Goal: Task Accomplishment & Management: Use online tool/utility

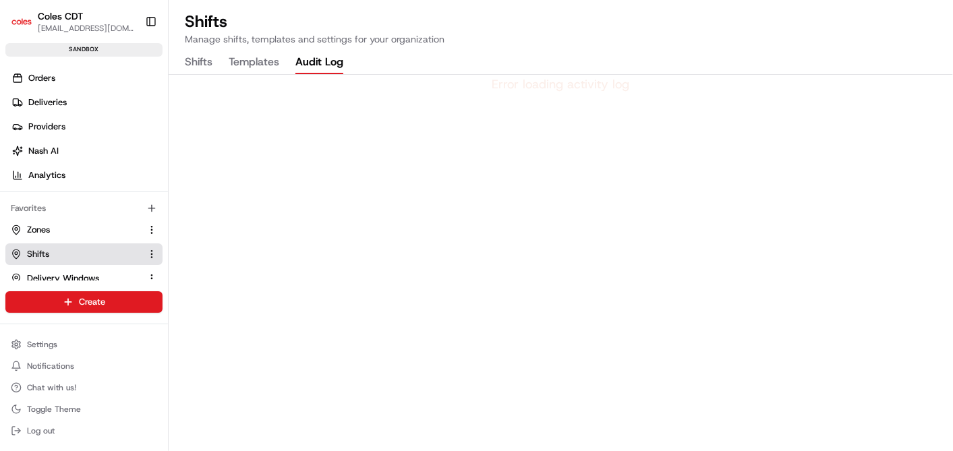
click at [317, 60] on Log "Audit Log" at bounding box center [320, 62] width 48 height 23
click at [195, 58] on button "Shifts" at bounding box center [199, 62] width 28 height 23
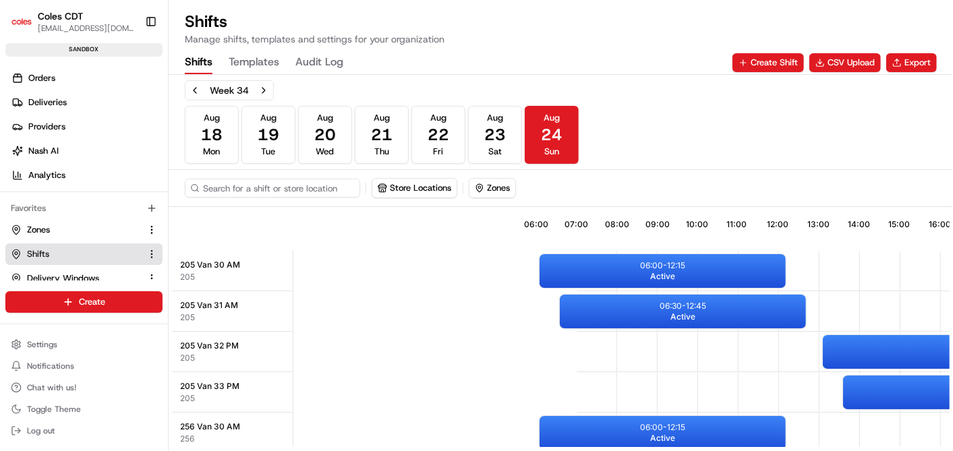
scroll to position [0, 321]
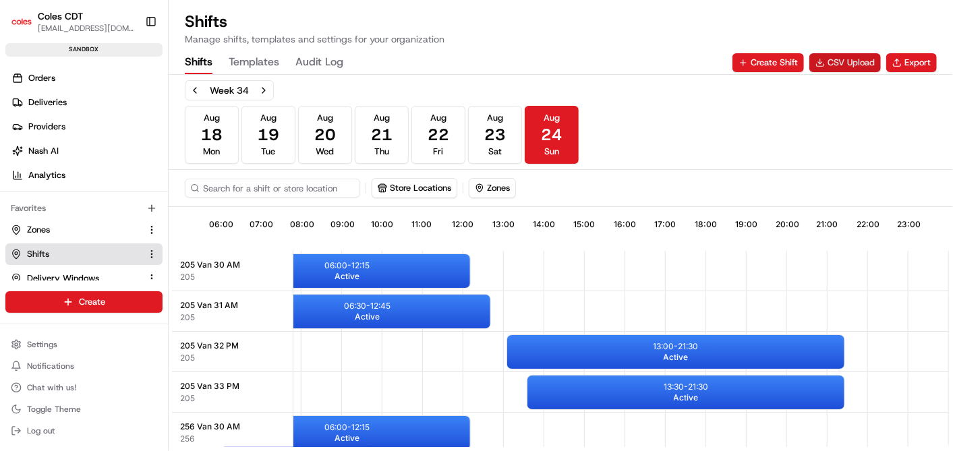
click at [839, 59] on button "CSV Upload" at bounding box center [846, 62] width 72 height 19
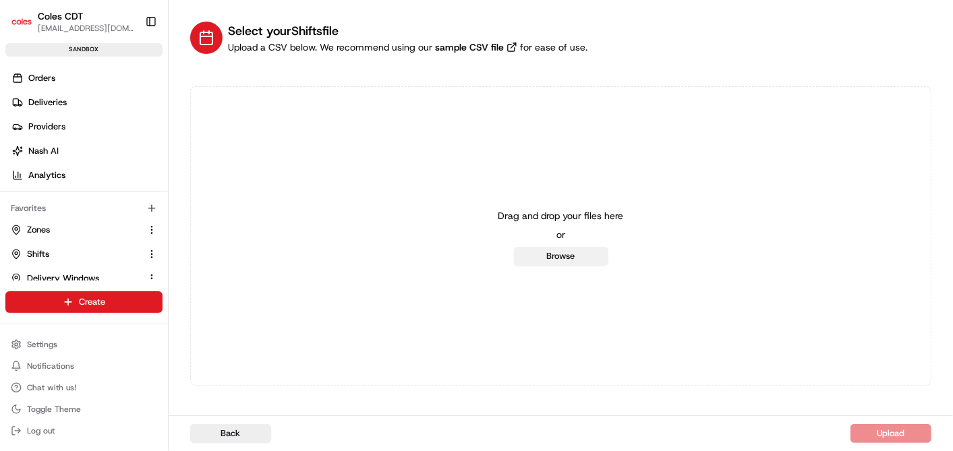
click at [549, 256] on button "Browse" at bounding box center [561, 256] width 94 height 19
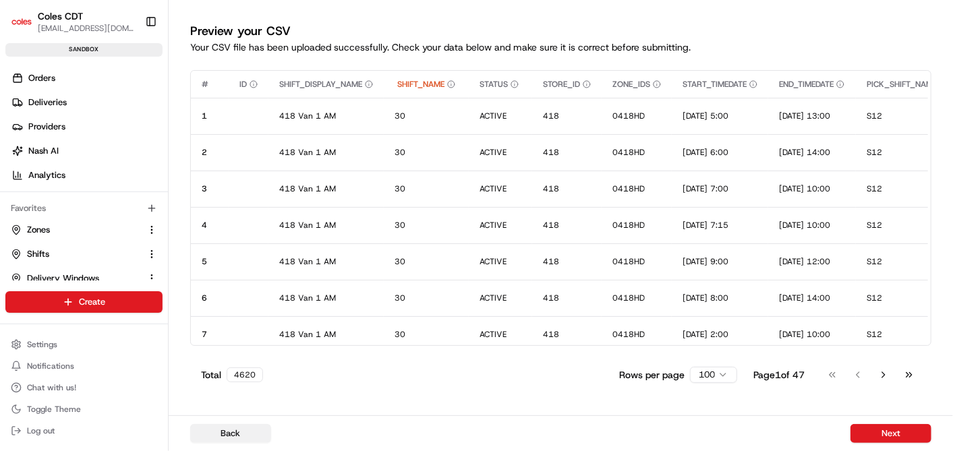
click at [227, 432] on button "Back" at bounding box center [230, 433] width 81 height 19
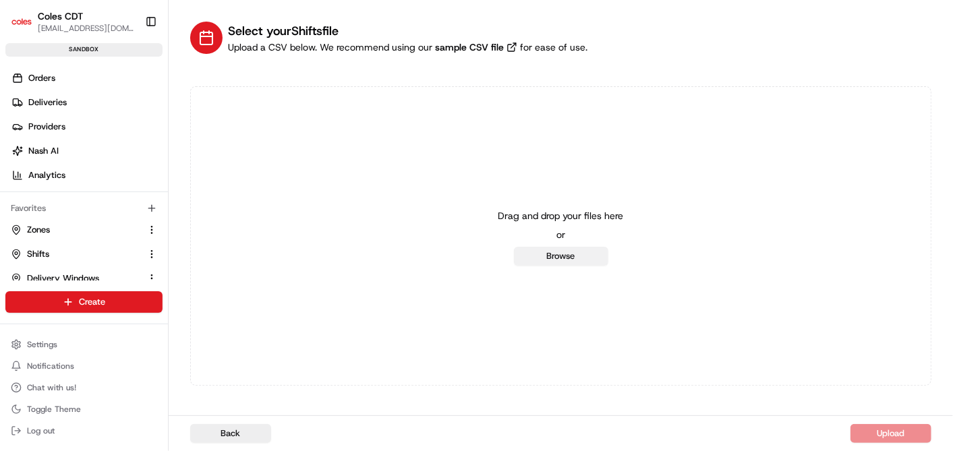
click at [548, 262] on button "Browse" at bounding box center [561, 256] width 94 height 19
click at [593, 257] on button "Browse" at bounding box center [561, 256] width 94 height 19
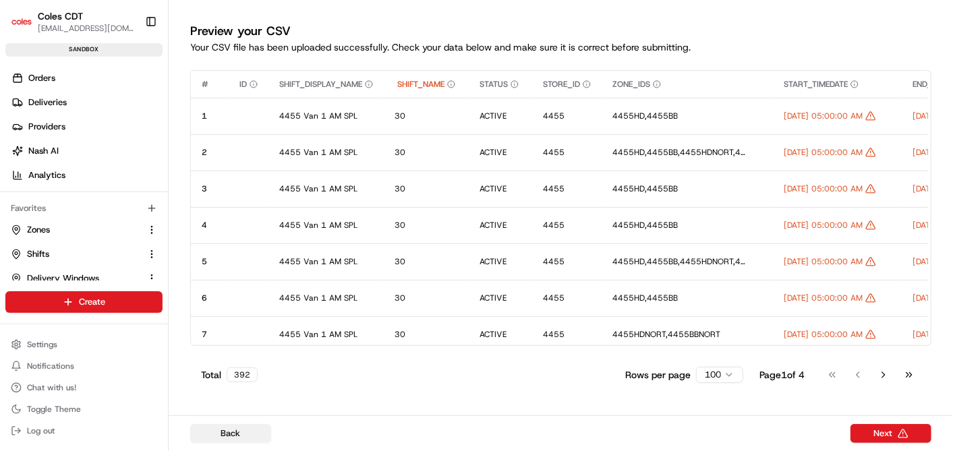
click at [235, 434] on button "Back" at bounding box center [230, 433] width 81 height 19
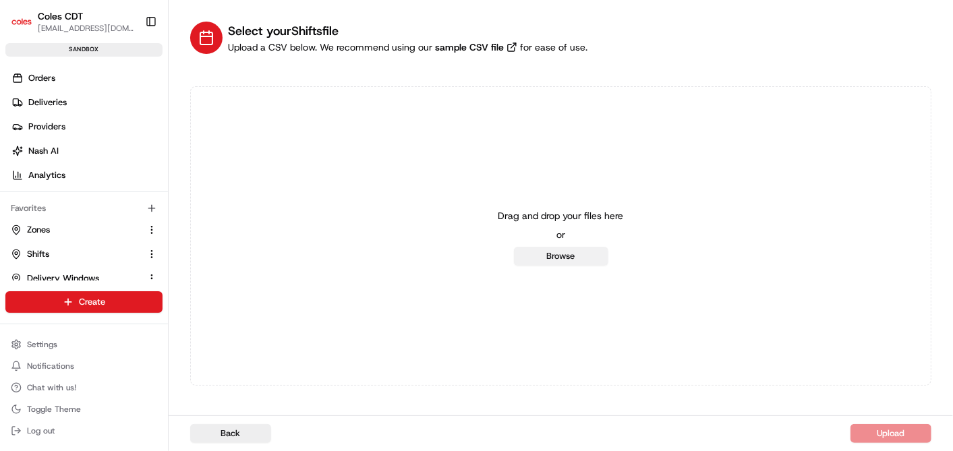
click at [594, 260] on button "Browse" at bounding box center [561, 256] width 94 height 19
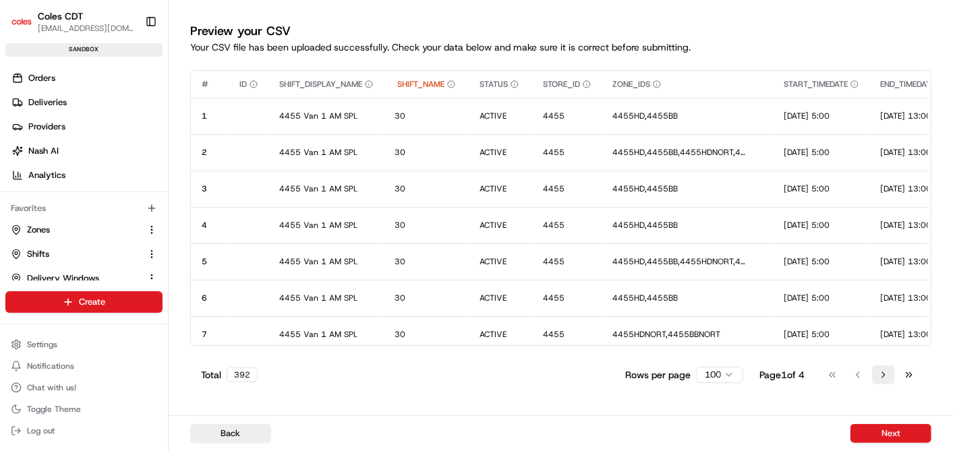
click at [887, 380] on button "Go to next page" at bounding box center [883, 375] width 23 height 19
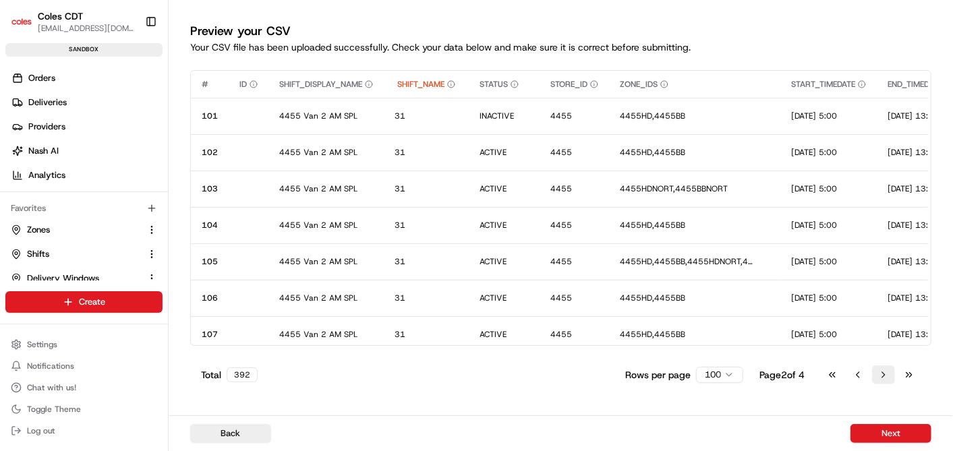
click at [887, 380] on button "Go to next page" at bounding box center [883, 375] width 23 height 19
click at [858, 374] on button "Go to previous page" at bounding box center [858, 375] width 23 height 19
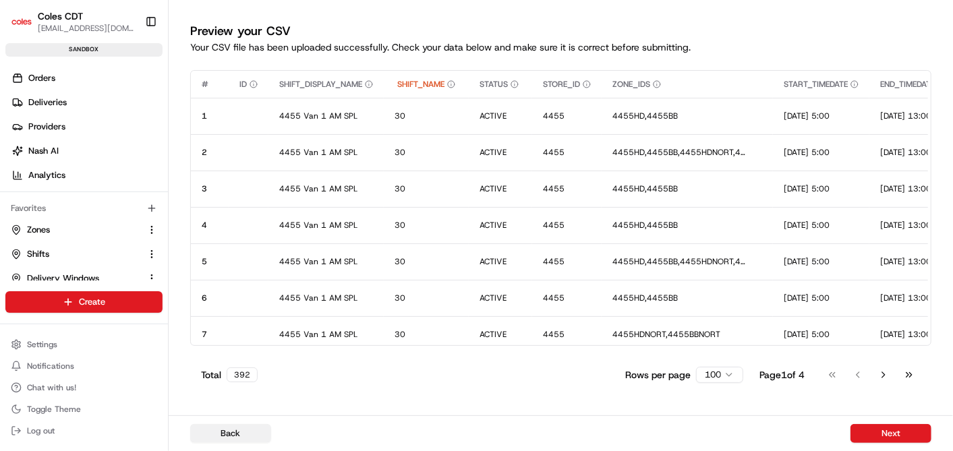
click at [230, 430] on button "Back" at bounding box center [230, 433] width 81 height 19
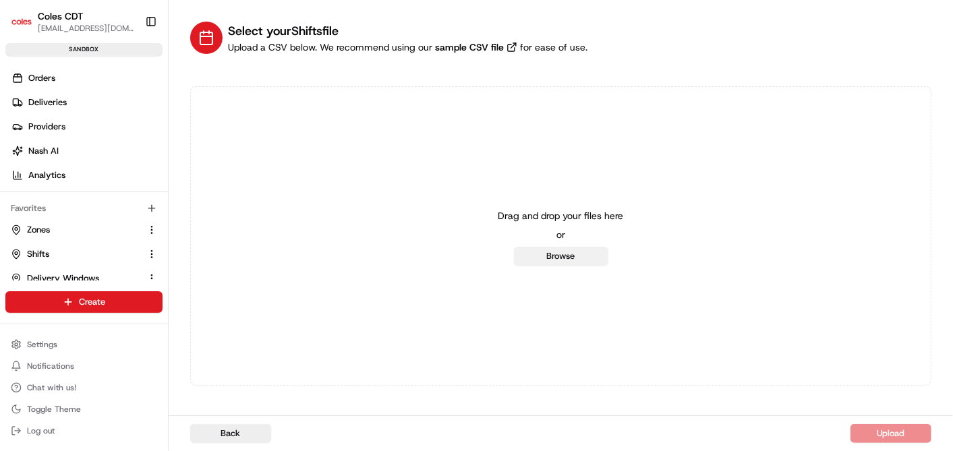
click at [572, 255] on button "Browse" at bounding box center [561, 256] width 94 height 19
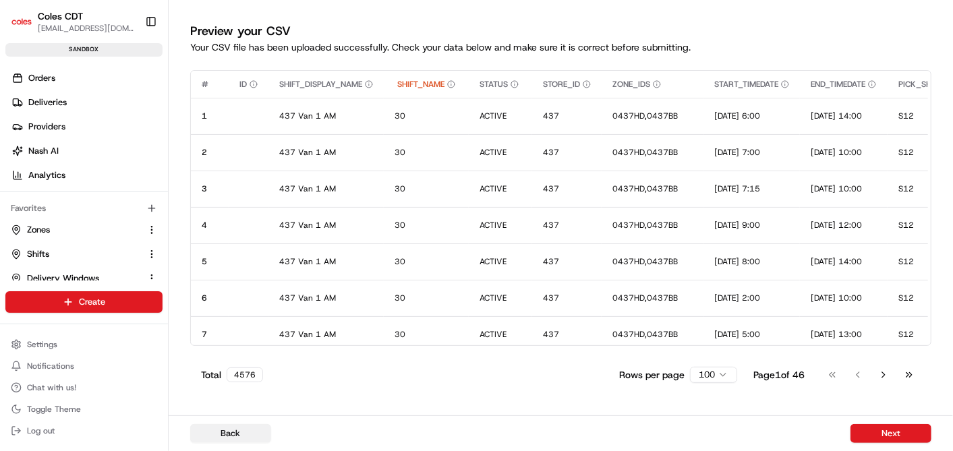
click at [223, 431] on button "Back" at bounding box center [230, 433] width 81 height 19
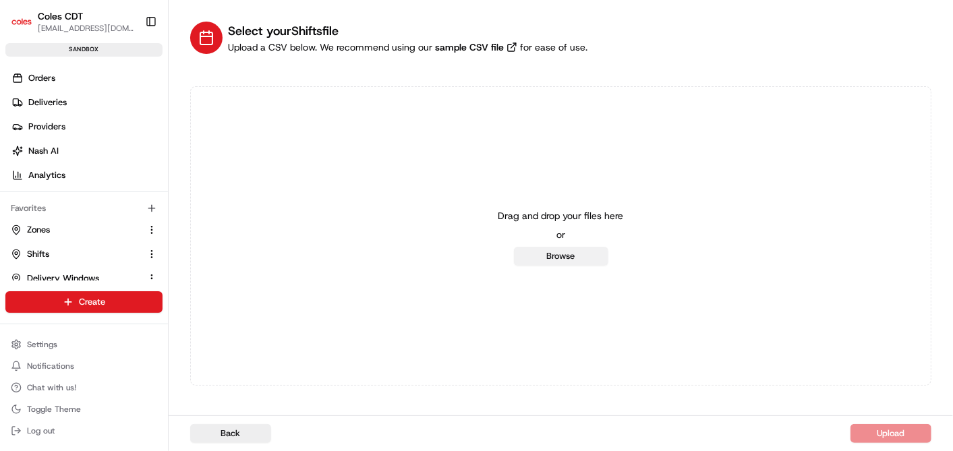
click at [560, 256] on button "Browse" at bounding box center [561, 256] width 94 height 19
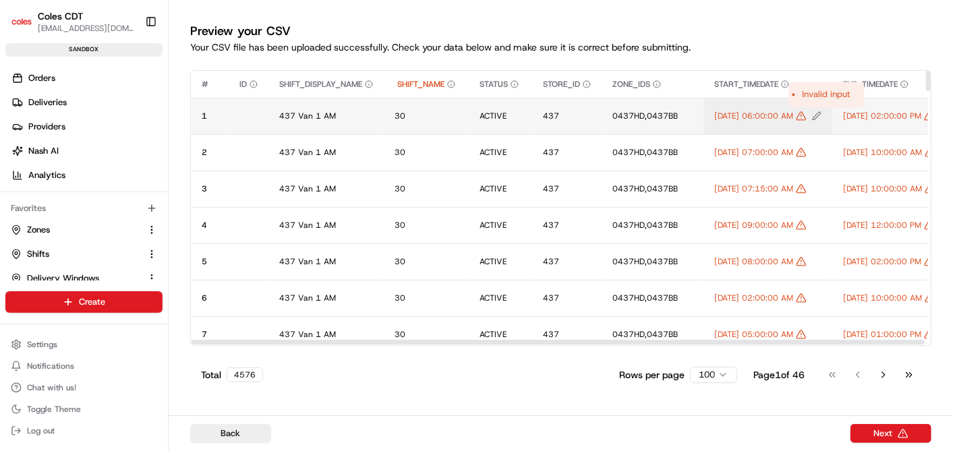
click at [806, 119] on icon "Edit START_TIMEDATE value" at bounding box center [801, 116] width 9 height 8
click at [822, 46] on div at bounding box center [476, 225] width 953 height 451
click at [821, 118] on icon "Edit START_TIMEDATE value" at bounding box center [817, 116] width 8 height 8
click at [793, 102] on input "[DATE] 06:00:00 AM" at bounding box center [797, 102] width 150 height 24
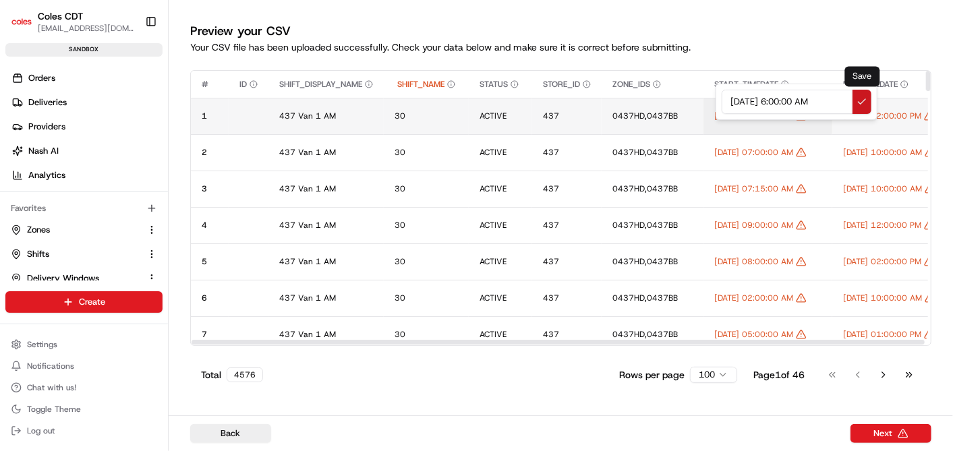
type input "[DATE] 6:00:00 AM"
click at [865, 108] on button at bounding box center [862, 102] width 19 height 24
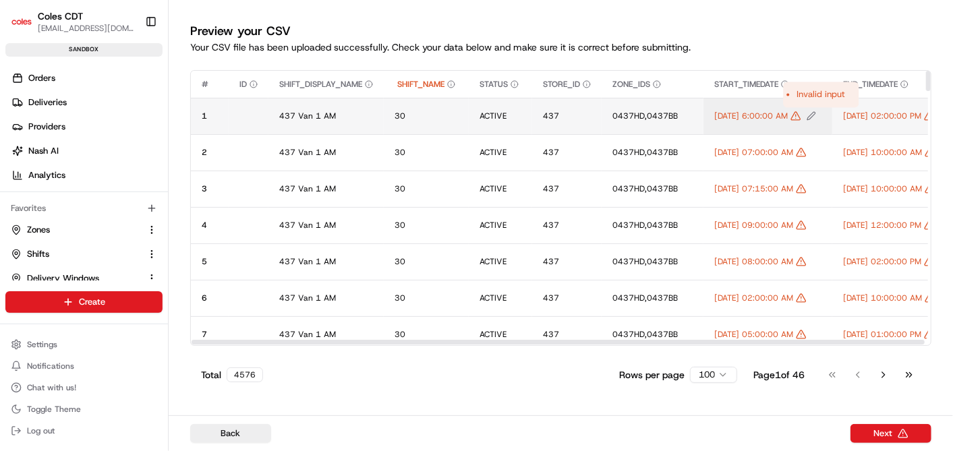
click at [802, 117] on icon "Edit START_TIMEDATE value" at bounding box center [796, 116] width 11 height 11
click at [815, 32] on div at bounding box center [476, 225] width 953 height 451
click at [231, 438] on button "Back" at bounding box center [230, 433] width 81 height 19
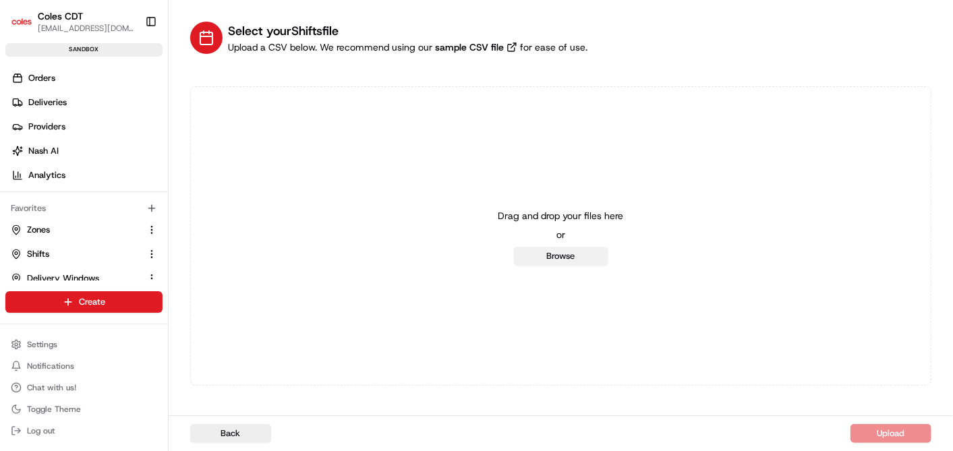
click at [584, 254] on button "Browse" at bounding box center [561, 256] width 94 height 19
click at [550, 251] on button "Browse" at bounding box center [561, 256] width 94 height 19
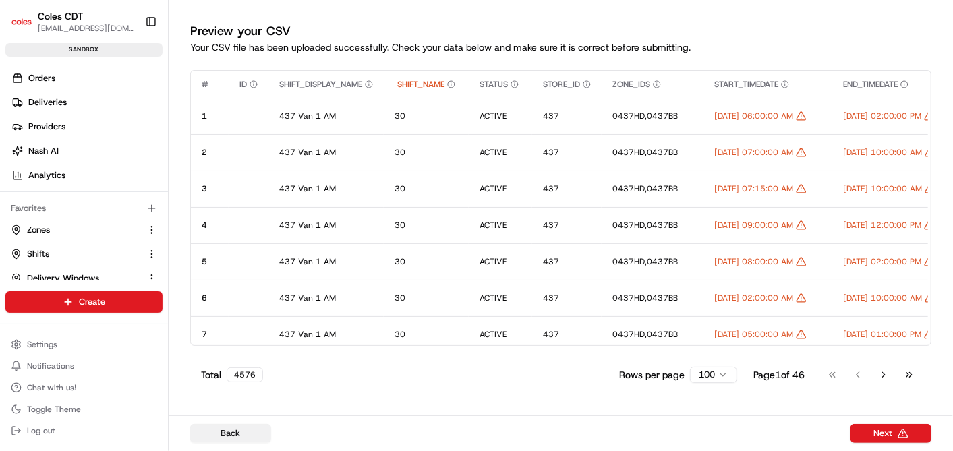
click at [237, 432] on button "Back" at bounding box center [230, 433] width 81 height 19
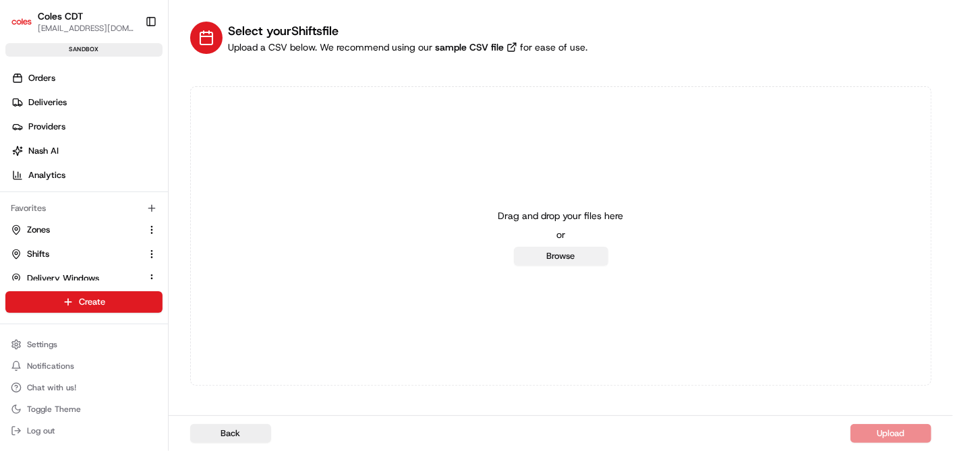
click at [573, 256] on button "Browse" at bounding box center [561, 256] width 94 height 19
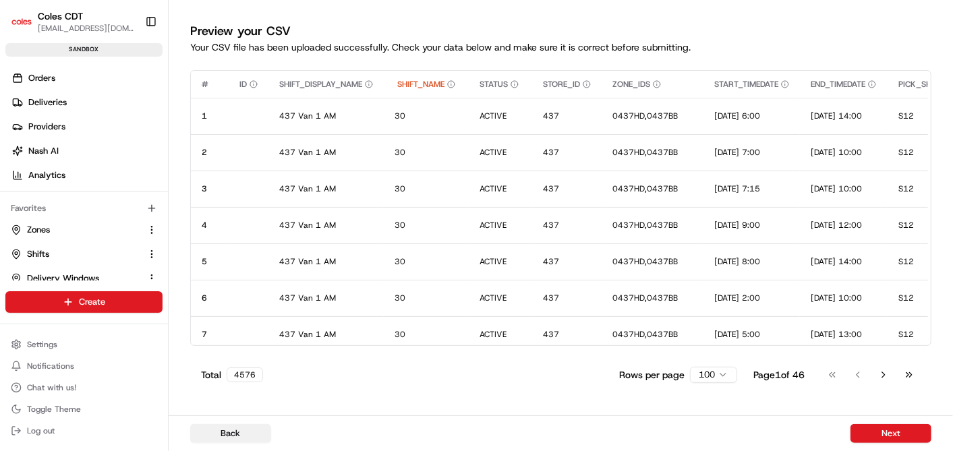
click at [246, 432] on button "Back" at bounding box center [230, 433] width 81 height 19
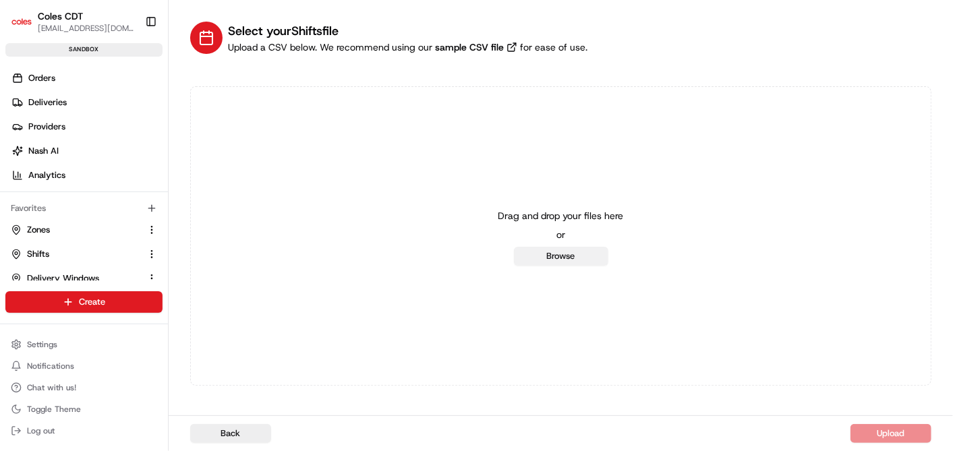
click at [557, 250] on button "Browse" at bounding box center [561, 256] width 94 height 19
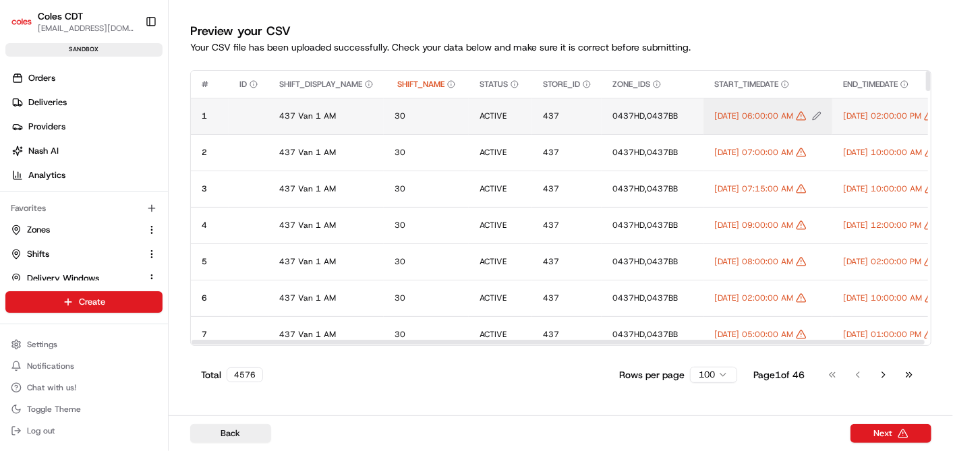
click at [822, 115] on icon "Edit START_TIMEDATE value" at bounding box center [816, 115] width 9 height 9
click at [794, 102] on input "[DATE] 06:00:00 AM" at bounding box center [797, 102] width 150 height 24
click at [821, 102] on input "[DATE] 6:00:00 AM" at bounding box center [797, 102] width 150 height 24
type input "[DATE] 6:00 AM"
click at [868, 102] on button at bounding box center [862, 102] width 19 height 24
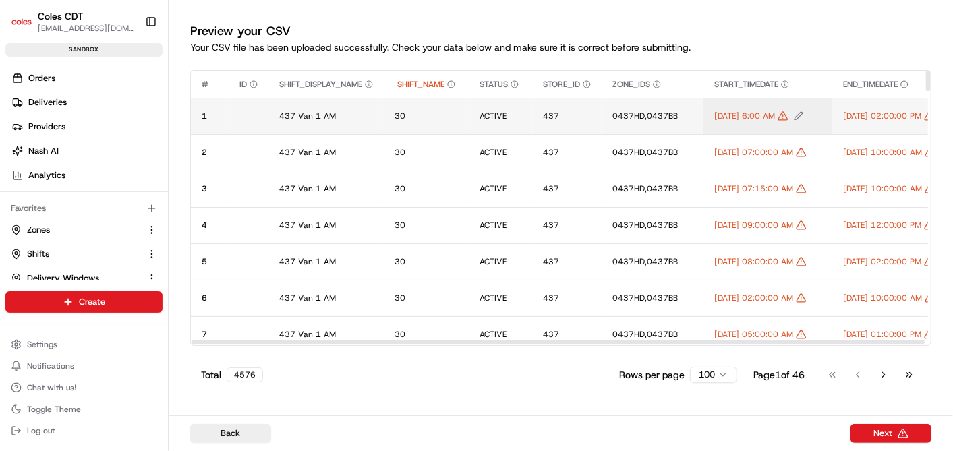
click at [804, 113] on icon "Edit START_TIMEDATE value" at bounding box center [798, 115] width 9 height 9
click at [789, 101] on input "[DATE] 6:00 AM" at bounding box center [797, 102] width 150 height 24
type input "[DATE] 06:00 AM"
click at [863, 104] on button at bounding box center [862, 102] width 19 height 24
click at [220, 430] on button "Back" at bounding box center [230, 433] width 81 height 19
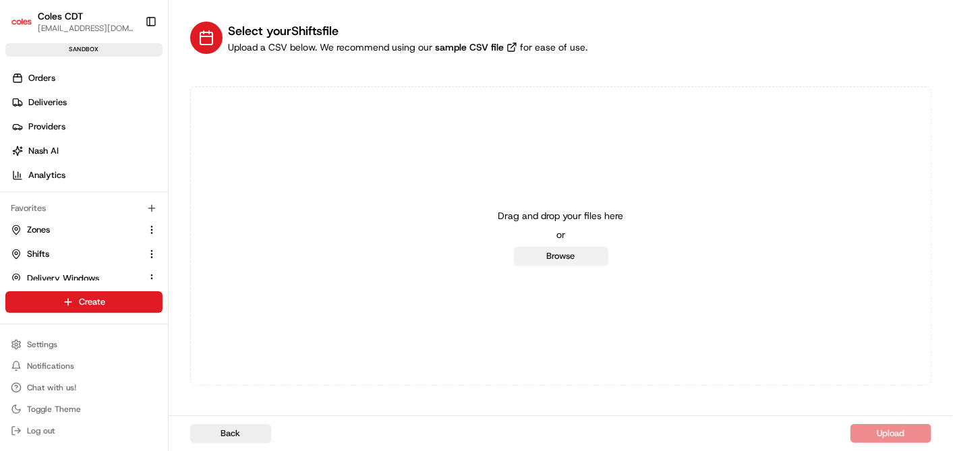
click at [541, 254] on button "Browse" at bounding box center [561, 256] width 94 height 19
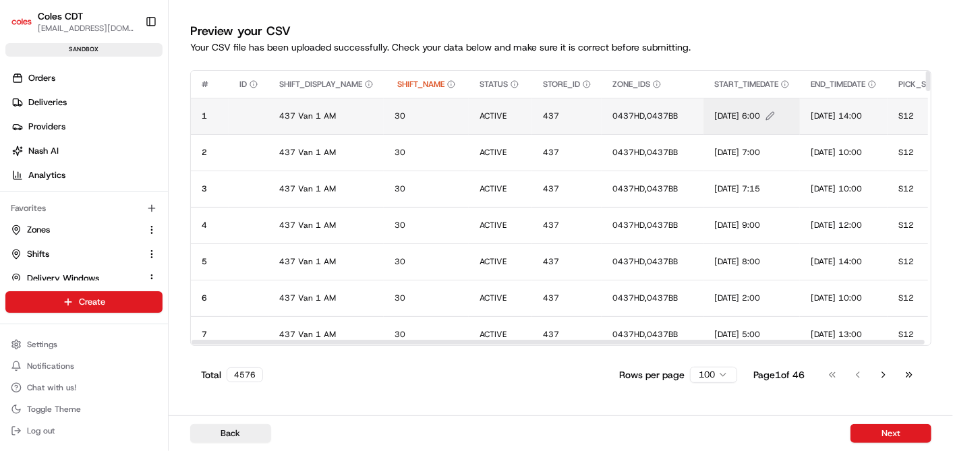
click at [775, 113] on icon "Edit START_TIMEDATE value" at bounding box center [770, 115] width 9 height 9
click at [795, 42] on div at bounding box center [476, 225] width 953 height 451
click at [233, 431] on button "Back" at bounding box center [230, 433] width 81 height 19
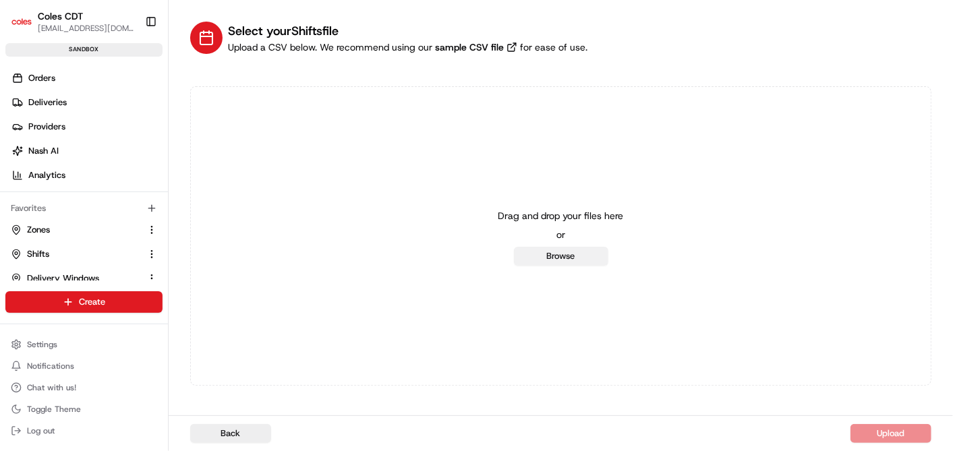
click at [590, 255] on button "Browse" at bounding box center [561, 256] width 94 height 19
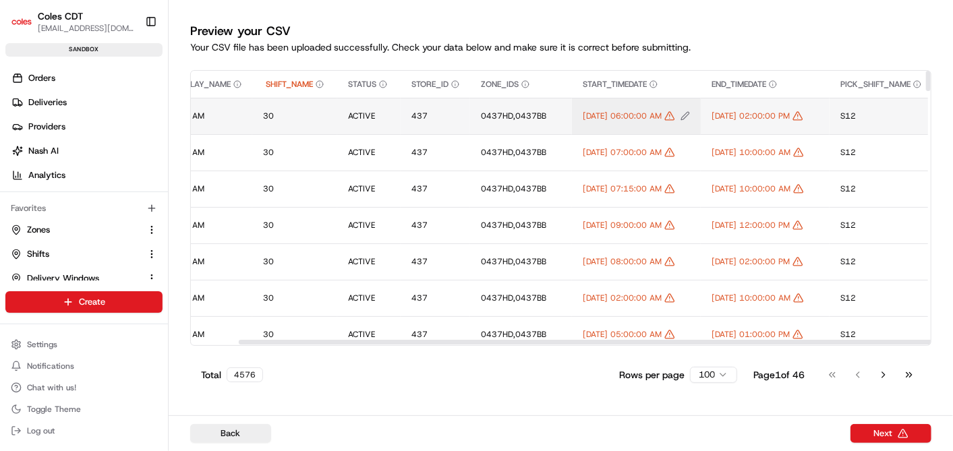
scroll to position [0, 133]
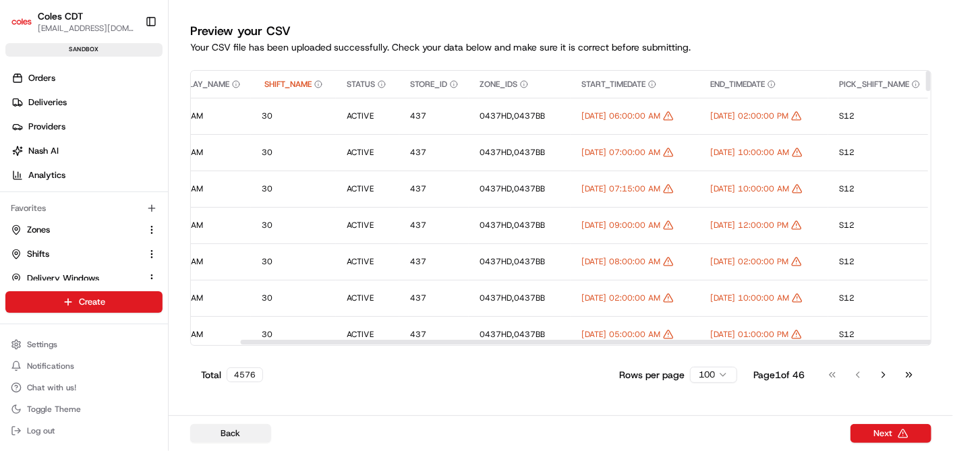
click at [220, 434] on button "Back" at bounding box center [230, 433] width 81 height 19
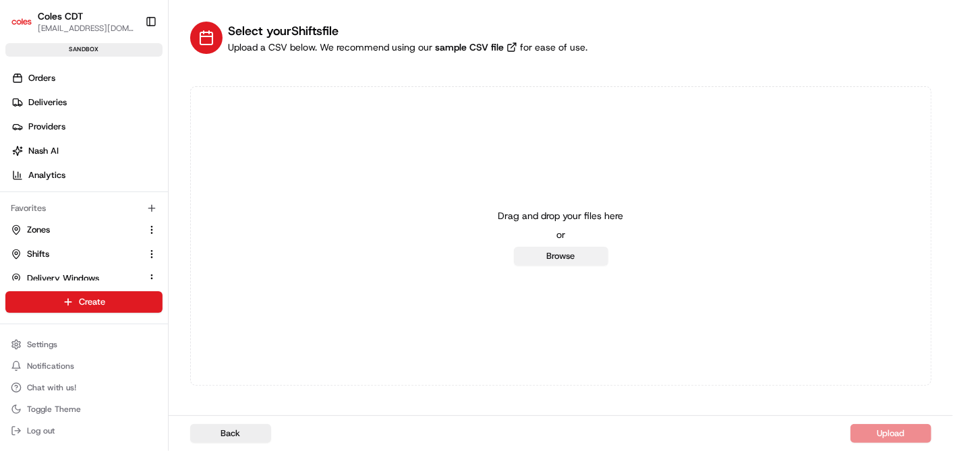
click at [574, 258] on button "Browse" at bounding box center [561, 256] width 94 height 19
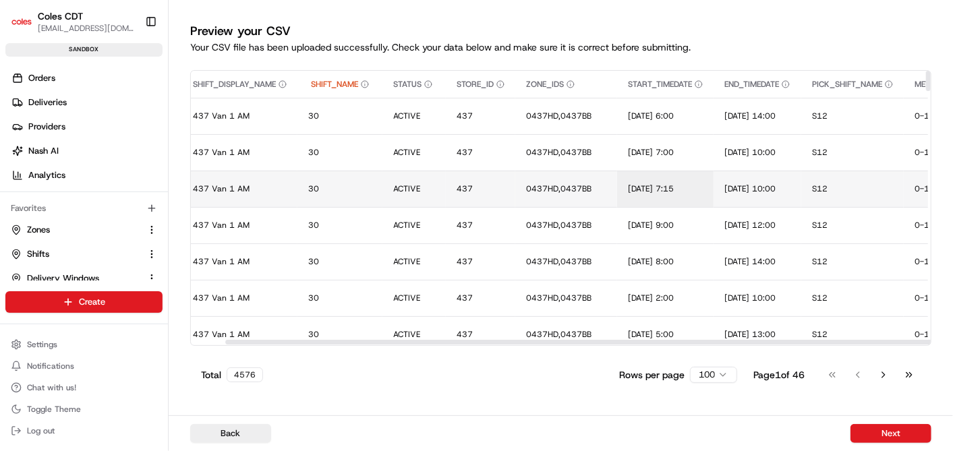
scroll to position [0, 88]
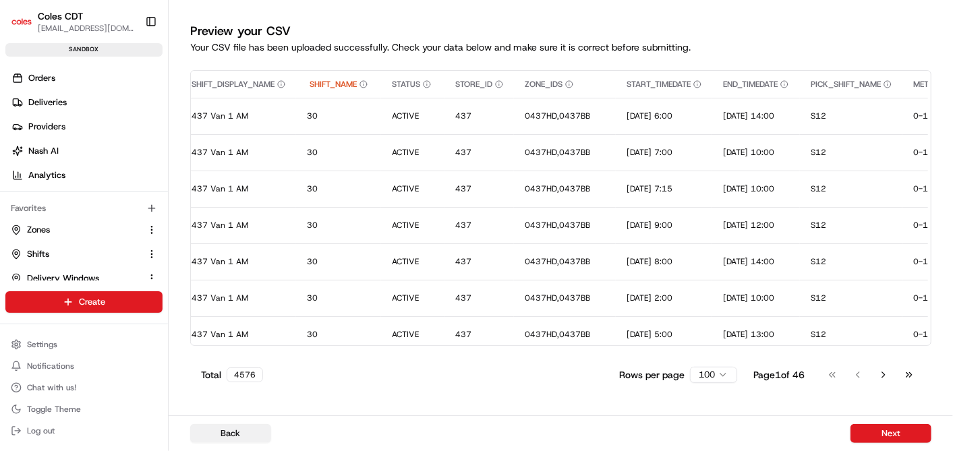
click at [245, 437] on button "Back" at bounding box center [230, 433] width 81 height 19
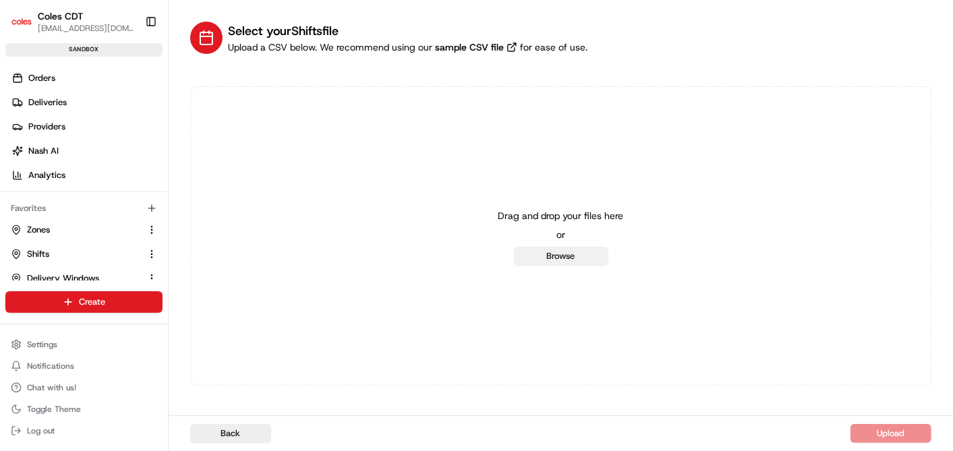
click at [554, 262] on button "Browse" at bounding box center [561, 256] width 94 height 19
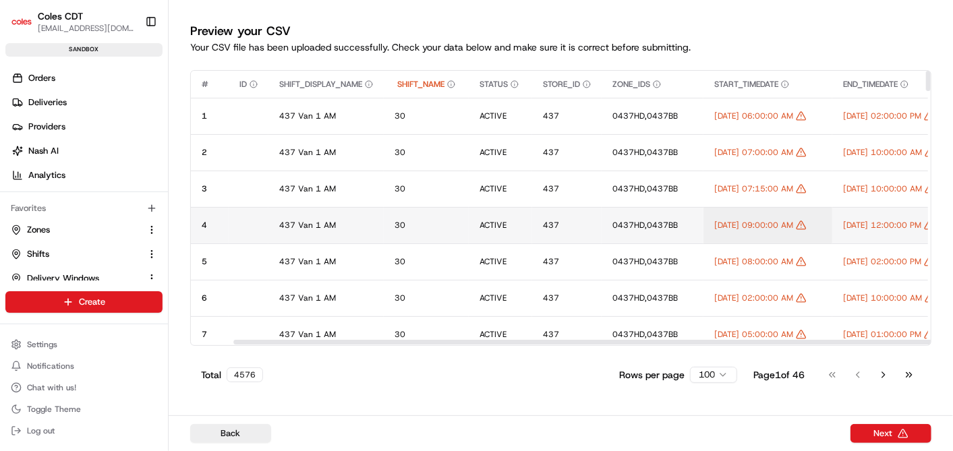
scroll to position [0, 123]
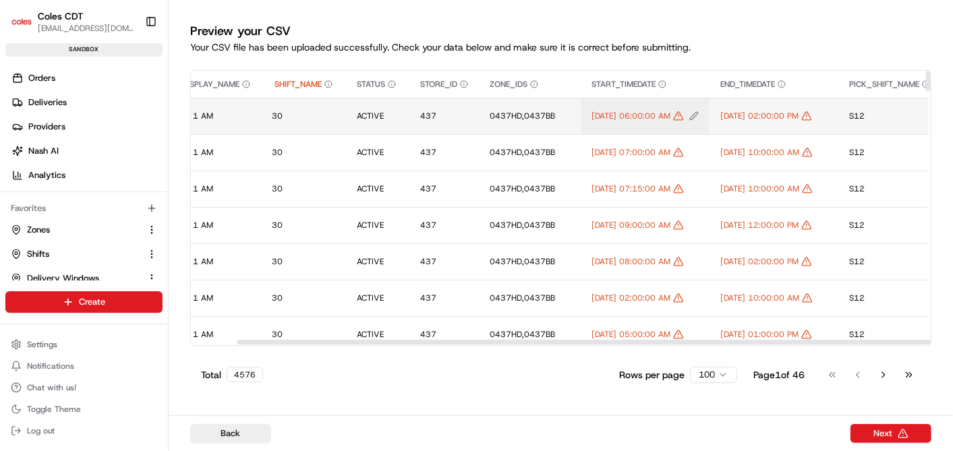
click at [699, 114] on icon "Edit START_TIMEDATE value" at bounding box center [694, 115] width 9 height 9
click at [669, 101] on input "[DATE] 06:00" at bounding box center [674, 102] width 150 height 24
type input "[DATE] 6:00"
click at [742, 100] on button at bounding box center [739, 102] width 19 height 24
click at [666, 117] on icon "Edit START_TIMEDATE value" at bounding box center [660, 115] width 9 height 9
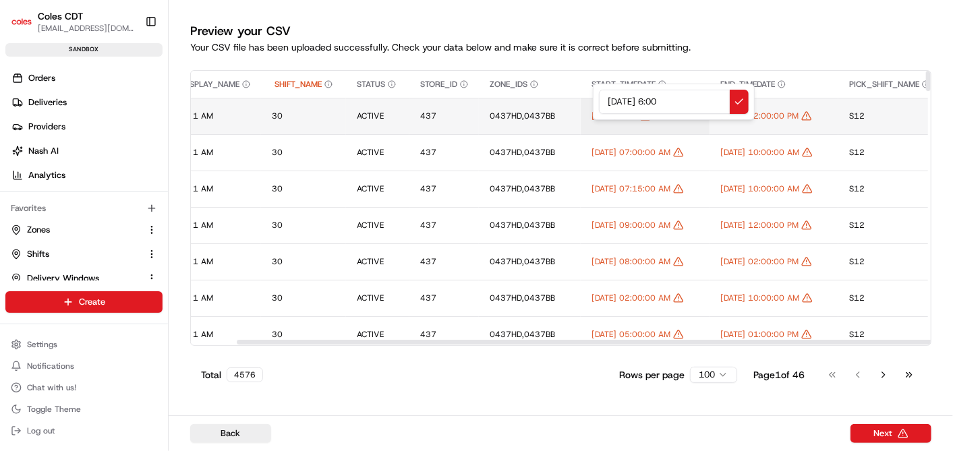
click at [727, 57] on div at bounding box center [476, 225] width 953 height 451
click at [826, 117] on icon "Edit END_TIMEDATE value" at bounding box center [822, 116] width 8 height 8
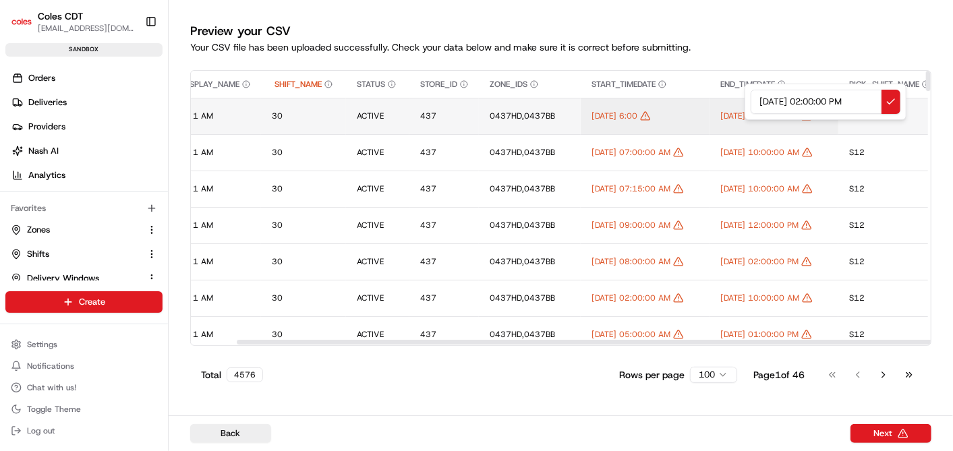
click at [824, 101] on input "[DATE] 02:00:00 PM" at bounding box center [826, 102] width 150 height 24
type input "[DATE] 14:00:00 PM"
click at [891, 106] on button at bounding box center [891, 102] width 19 height 24
click at [826, 115] on icon "Edit END_TIMEDATE value" at bounding box center [822, 116] width 8 height 8
type input "[DATE] 14:00"
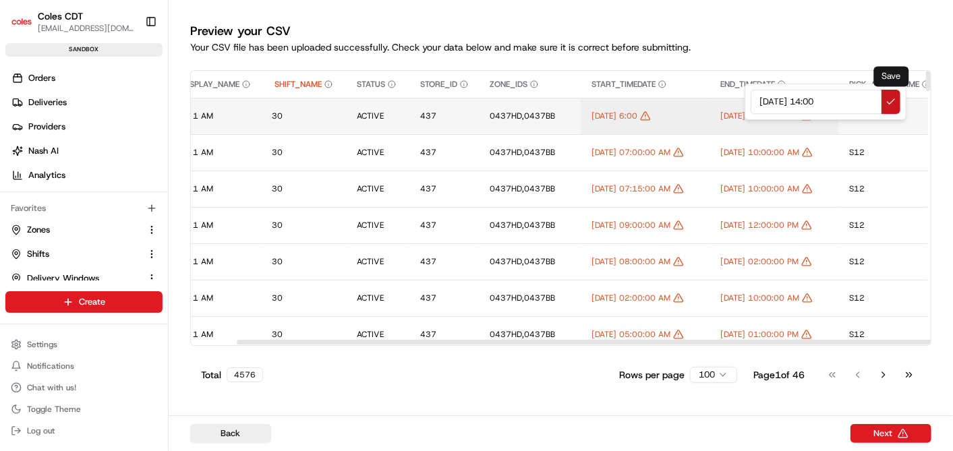
click at [889, 105] on button at bounding box center [891, 102] width 19 height 24
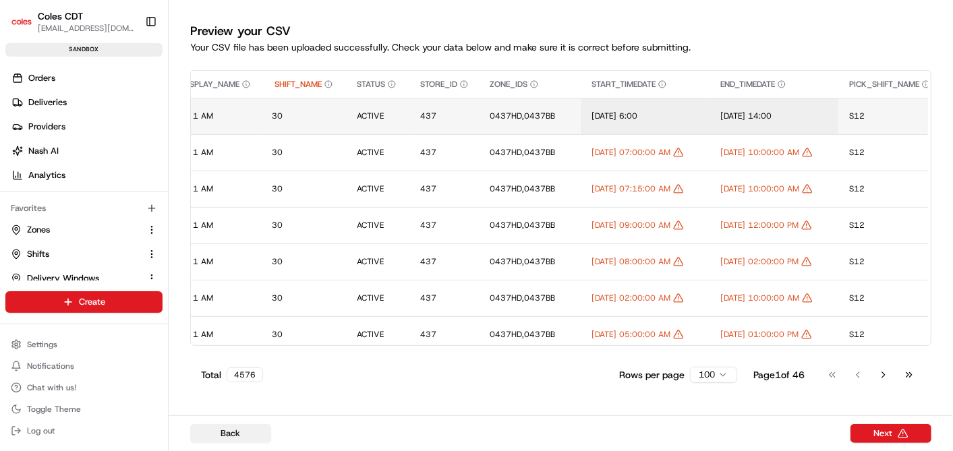
click at [242, 429] on button "Back" at bounding box center [230, 433] width 81 height 19
